Goal: Register for event/course

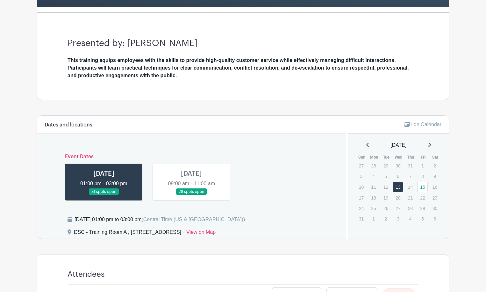
click at [191, 195] on link at bounding box center [191, 195] width 0 height 0
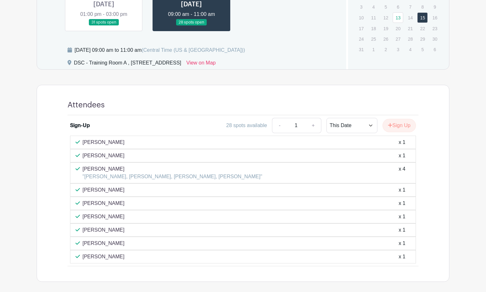
scroll to position [318, 0]
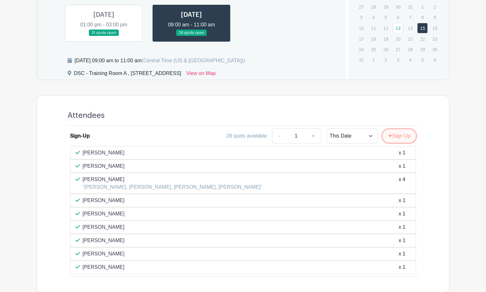
click at [390, 138] on button "Sign Up" at bounding box center [398, 136] width 33 height 13
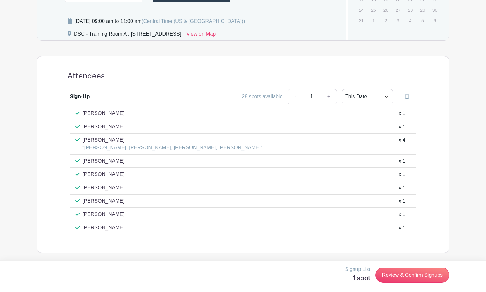
scroll to position [358, 0]
click at [422, 273] on link "Review & Confirm Signups" at bounding box center [412, 275] width 74 height 15
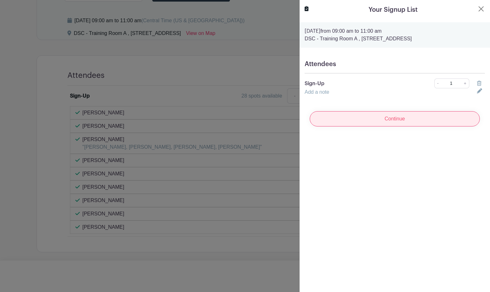
click at [392, 119] on input "Continue" at bounding box center [395, 118] width 170 height 15
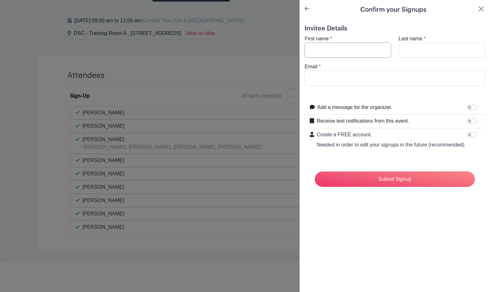
click at [337, 52] on input "First name" at bounding box center [348, 50] width 87 height 15
type input "[PERSON_NAME]"
click at [328, 78] on input "Email" at bounding box center [395, 78] width 180 height 15
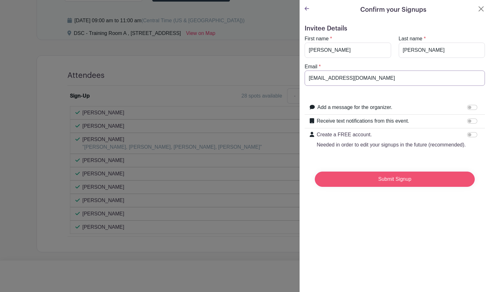
type input "[EMAIL_ADDRESS][DOMAIN_NAME]"
click at [381, 187] on input "Submit Signup" at bounding box center [395, 179] width 160 height 15
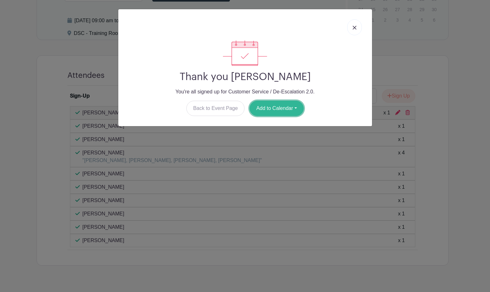
click at [276, 108] on button "Add to Calendar" at bounding box center [277, 108] width 54 height 15
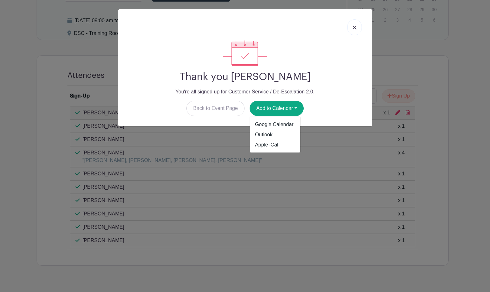
click at [353, 25] on link at bounding box center [355, 27] width 15 height 16
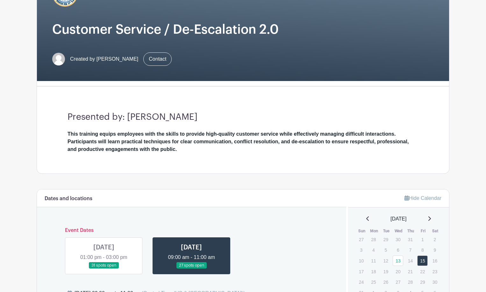
scroll to position [0, 0]
